Goal: Task Accomplishment & Management: Manage account settings

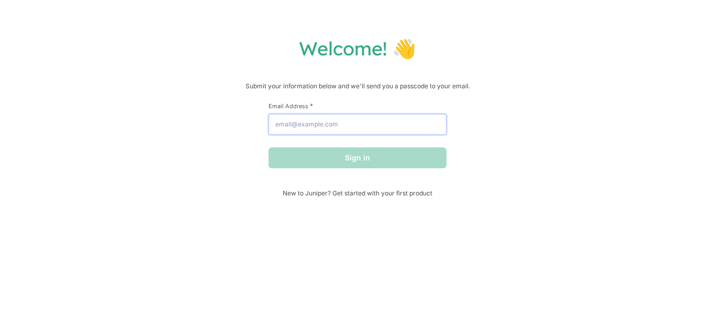
click at [327, 124] on input "Email Address *" at bounding box center [357, 124] width 178 height 21
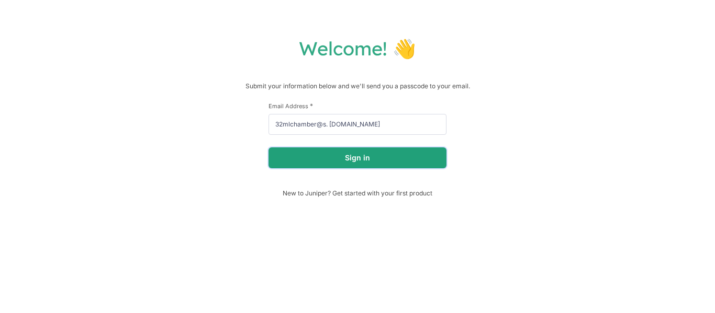
click at [306, 152] on button "Sign in" at bounding box center [357, 158] width 178 height 21
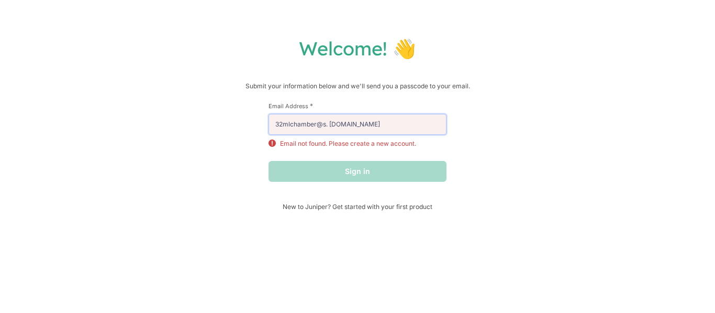
click at [400, 125] on input "32mlchamber@s. [DOMAIN_NAME]" at bounding box center [357, 124] width 178 height 21
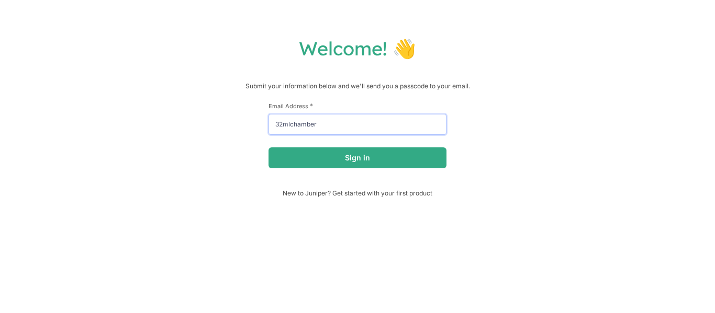
click at [268, 148] on button "Sign in" at bounding box center [357, 158] width 178 height 21
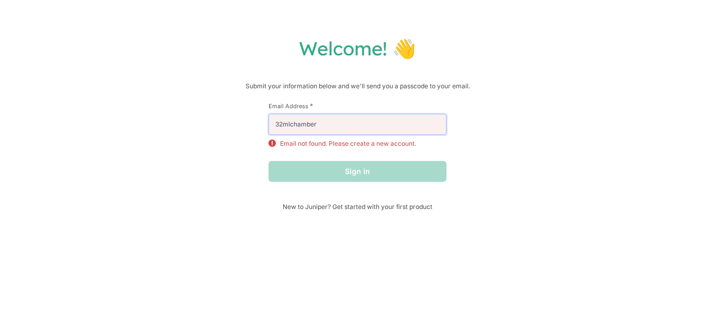
click at [406, 128] on input "32mlchamber" at bounding box center [357, 124] width 178 height 21
type input "32mlchamber@s. [DOMAIN_NAME]"
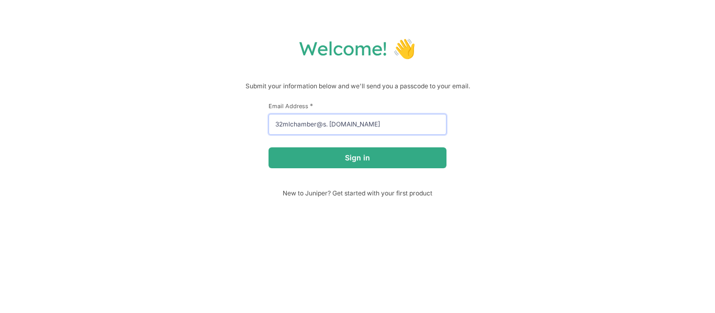
click at [268, 148] on button "Sign in" at bounding box center [357, 158] width 178 height 21
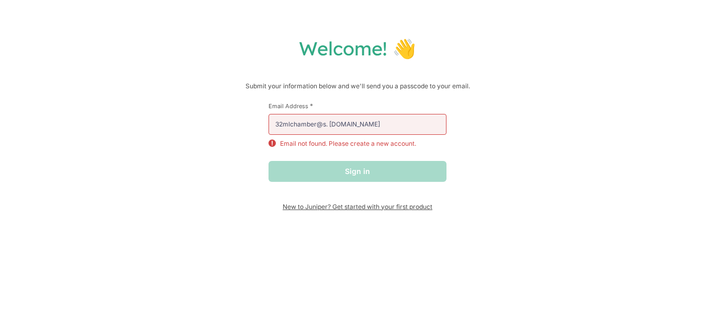
click at [354, 208] on span "New to Juniper? Get started with your first product" at bounding box center [357, 207] width 178 height 8
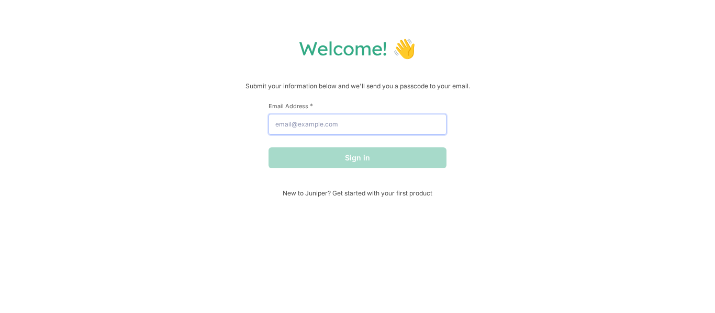
click at [364, 126] on input "Email Address *" at bounding box center [357, 124] width 178 height 21
type input "32mlchamber@s. [DOMAIN_NAME]"
click at [380, 131] on input "Email Address *" at bounding box center [357, 124] width 178 height 21
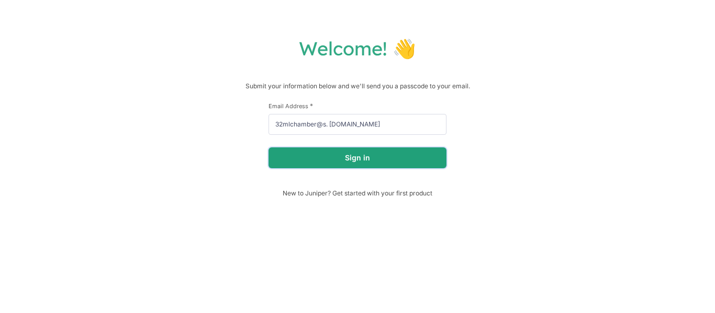
click at [398, 165] on button "Sign in" at bounding box center [357, 158] width 178 height 21
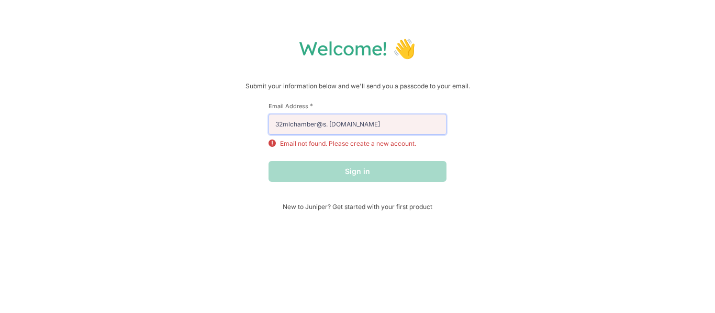
click at [400, 132] on input "32mlchamber@s. [DOMAIN_NAME]" at bounding box center [357, 124] width 178 height 21
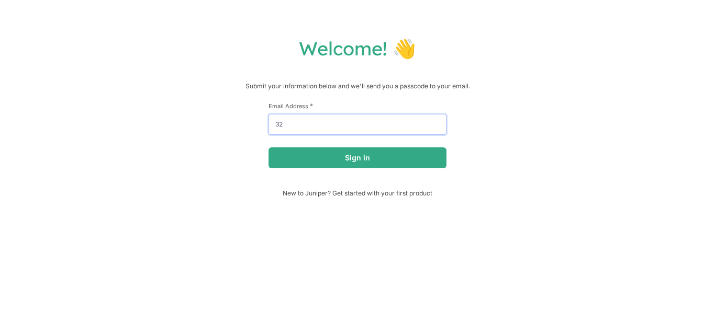
type input "3"
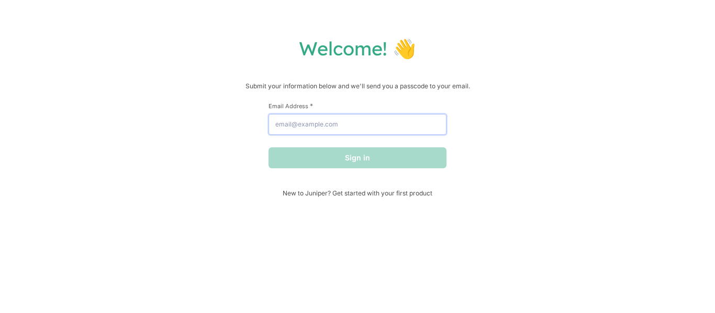
click at [412, 131] on input "Email Address *" at bounding box center [357, 124] width 178 height 21
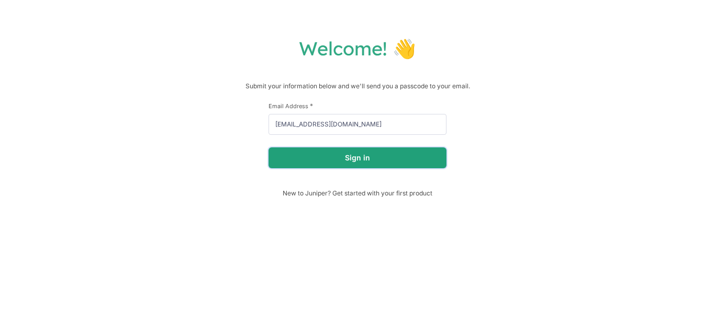
click at [374, 155] on button "Sign in" at bounding box center [357, 158] width 178 height 21
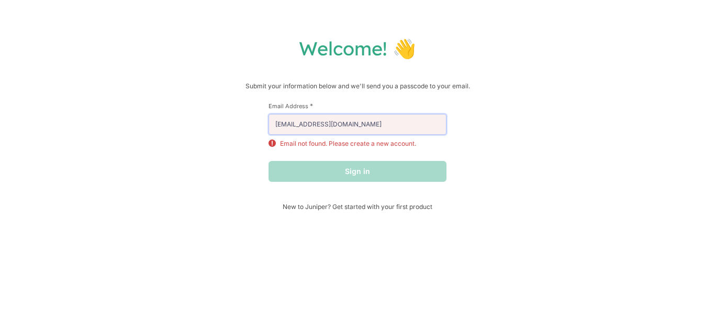
click at [379, 119] on input "[EMAIL_ADDRESS][DOMAIN_NAME]" at bounding box center [357, 124] width 178 height 21
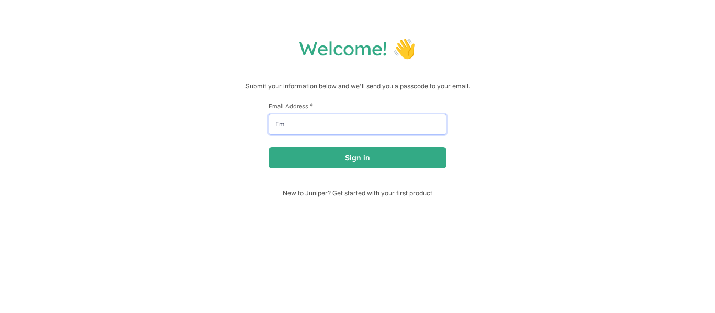
type input "E"
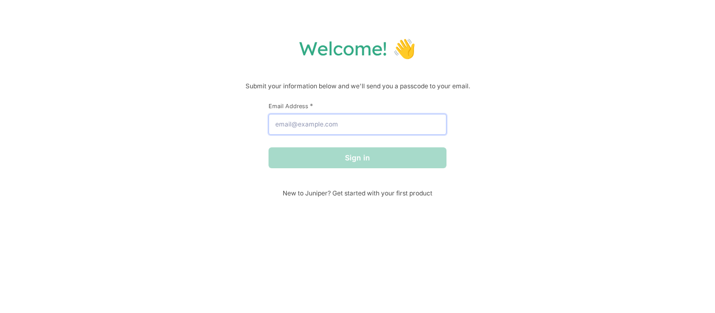
click at [376, 117] on input "Email Address *" at bounding box center [357, 124] width 178 height 21
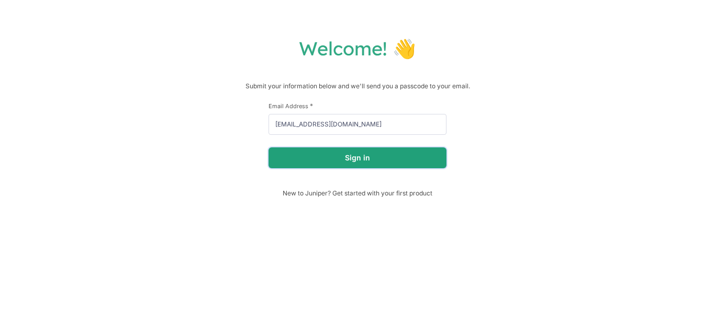
click at [316, 153] on button "Sign in" at bounding box center [357, 158] width 178 height 21
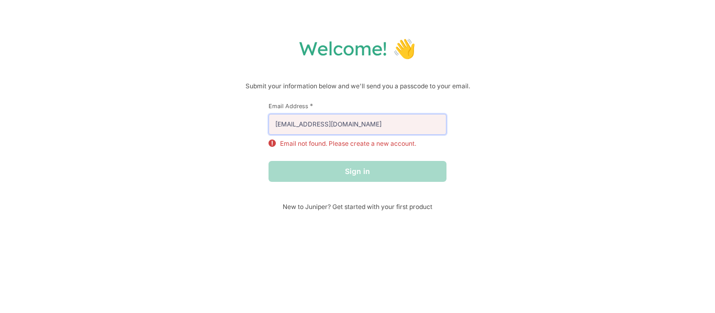
click at [374, 114] on input "[EMAIL_ADDRESS][DOMAIN_NAME]" at bounding box center [357, 124] width 178 height 21
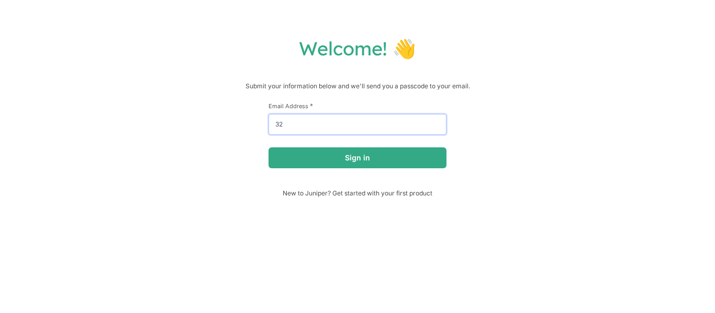
type input "3"
type input "c"
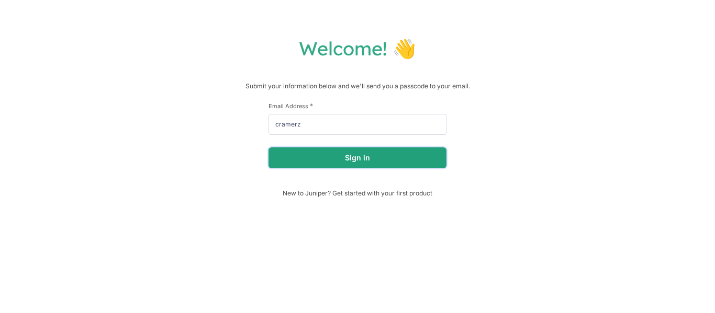
click at [409, 157] on button "Sign in" at bounding box center [357, 158] width 178 height 21
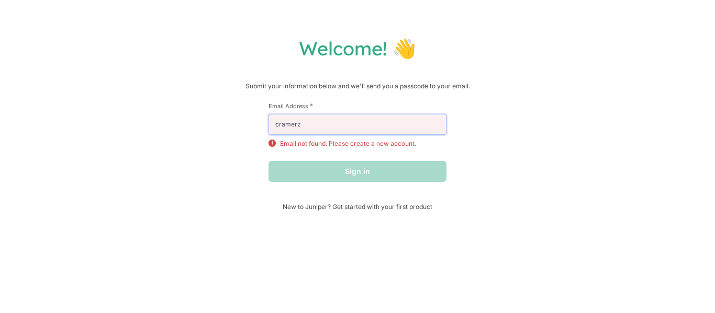
click at [364, 129] on input "cramerz" at bounding box center [357, 124] width 178 height 21
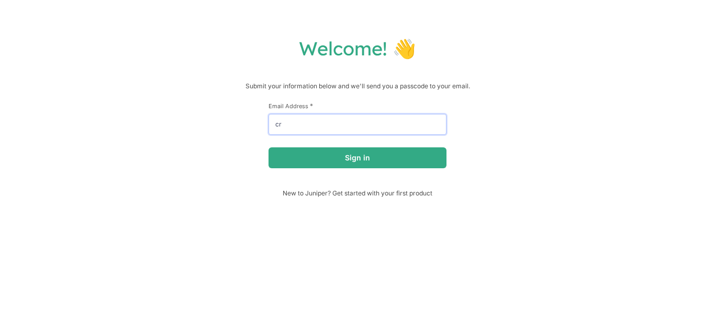
type input "c"
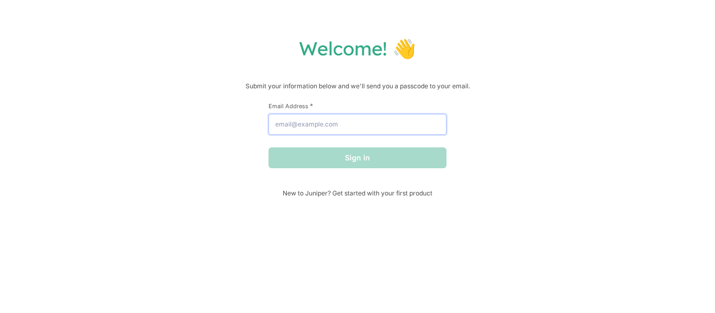
click at [333, 126] on input "Email Address *" at bounding box center [357, 124] width 178 height 21
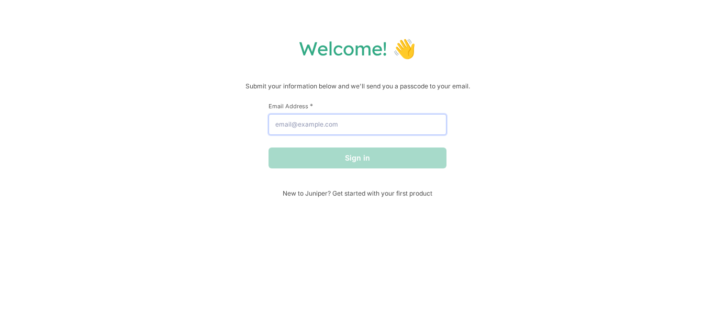
click at [387, 131] on input "Email Address *" at bounding box center [357, 124] width 178 height 21
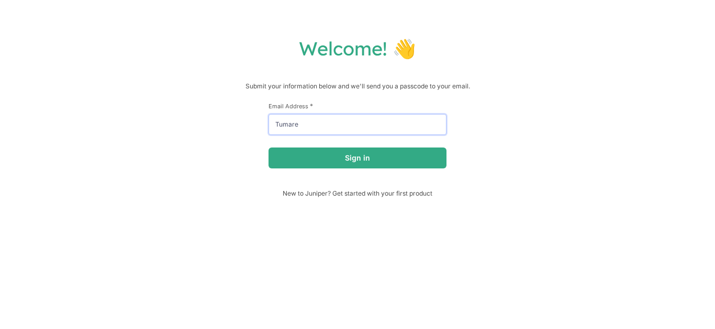
type input "Tumarez"
click at [277, 125] on input "[PERSON_NAME]" at bounding box center [357, 124] width 178 height 21
click at [278, 124] on input "[PERSON_NAME]" at bounding box center [357, 124] width 178 height 21
click at [316, 126] on input "cramirez" at bounding box center [357, 124] width 178 height 21
type input "[EMAIL_ADDRESS][DOMAIN_NAME]"
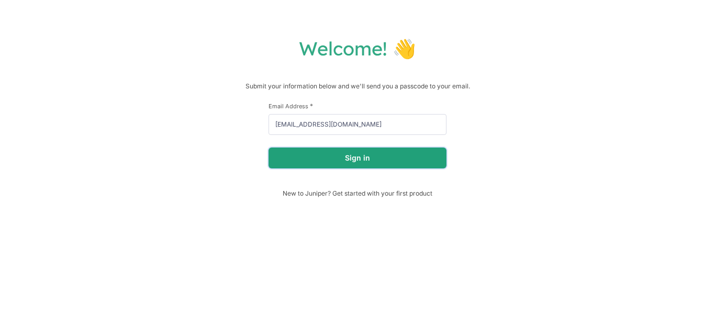
click at [410, 161] on button "Sign in" at bounding box center [357, 158] width 178 height 21
